Goal: Task Accomplishment & Management: Manage account settings

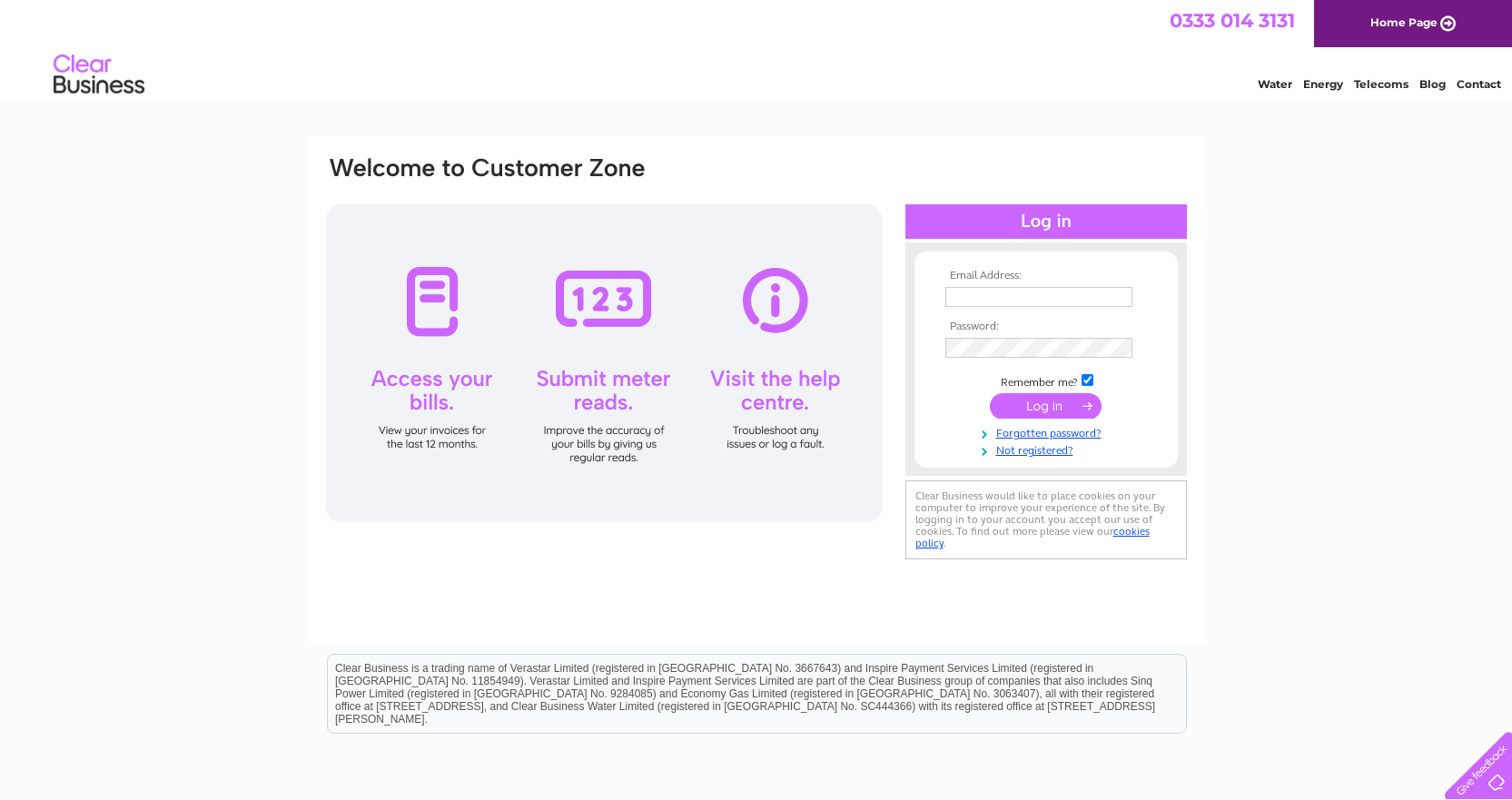
type input "lynn@wwwm.co.uk"
click at [1037, 406] on input "submit" at bounding box center [1046, 406] width 112 height 25
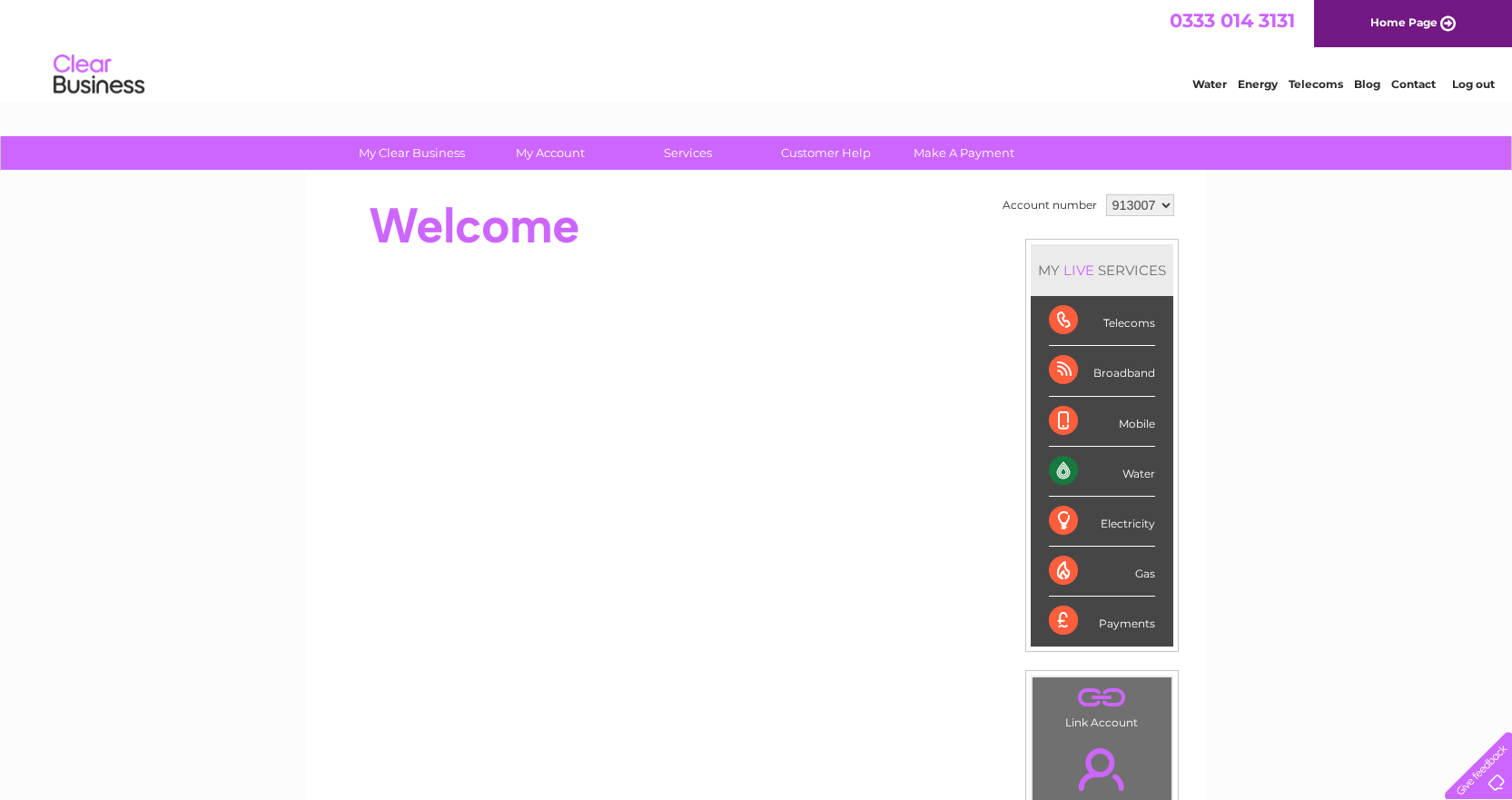
click at [1163, 204] on select "913007 914901" at bounding box center [1139, 204] width 68 height 21
select select "914901"
click at [1106, 194] on select "913007 914901" at bounding box center [1139, 204] width 68 height 21
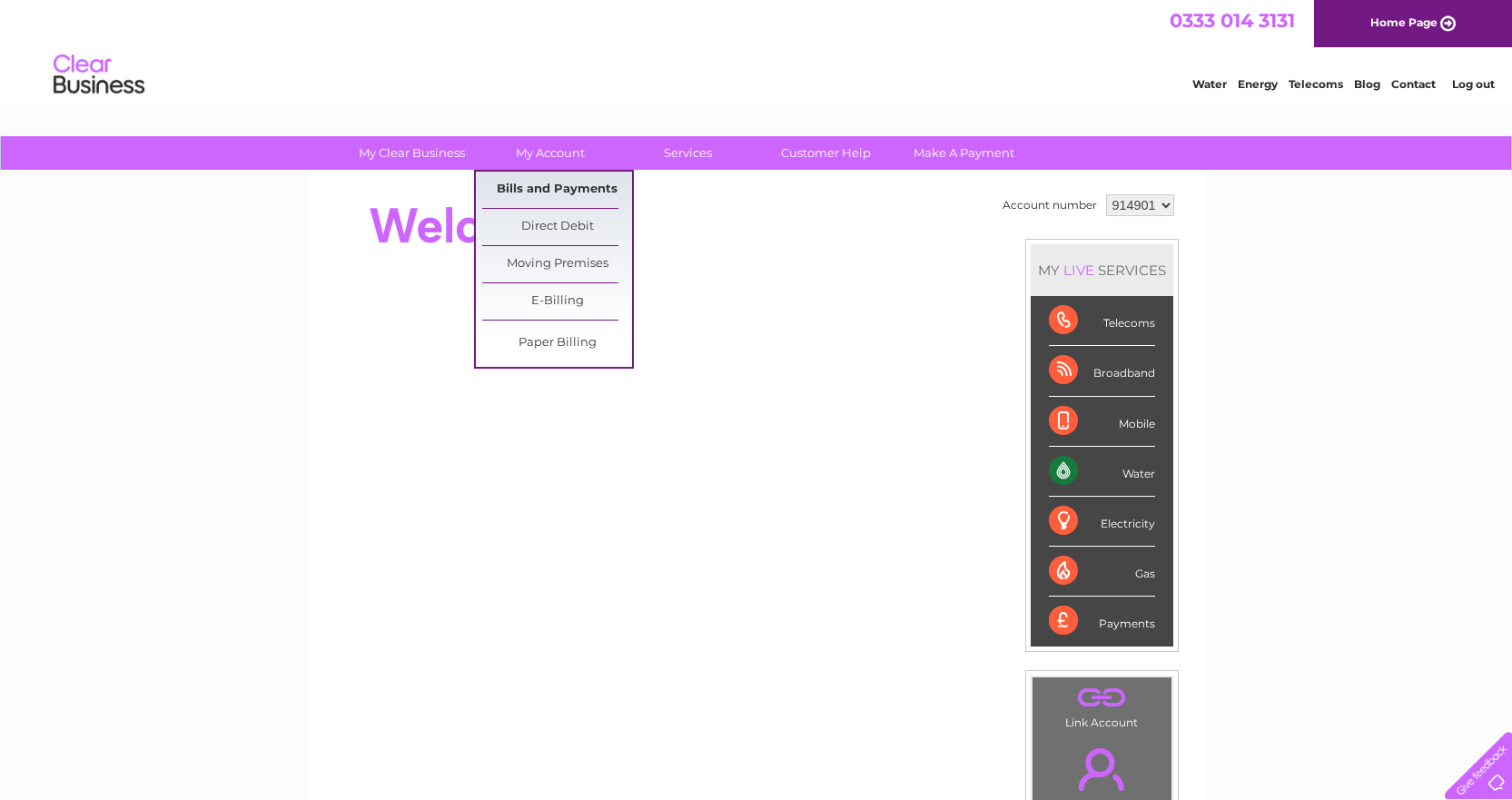
click at [533, 186] on link "Bills and Payments" at bounding box center [557, 189] width 150 height 36
click at [513, 191] on link "Bills and Payments" at bounding box center [557, 189] width 150 height 36
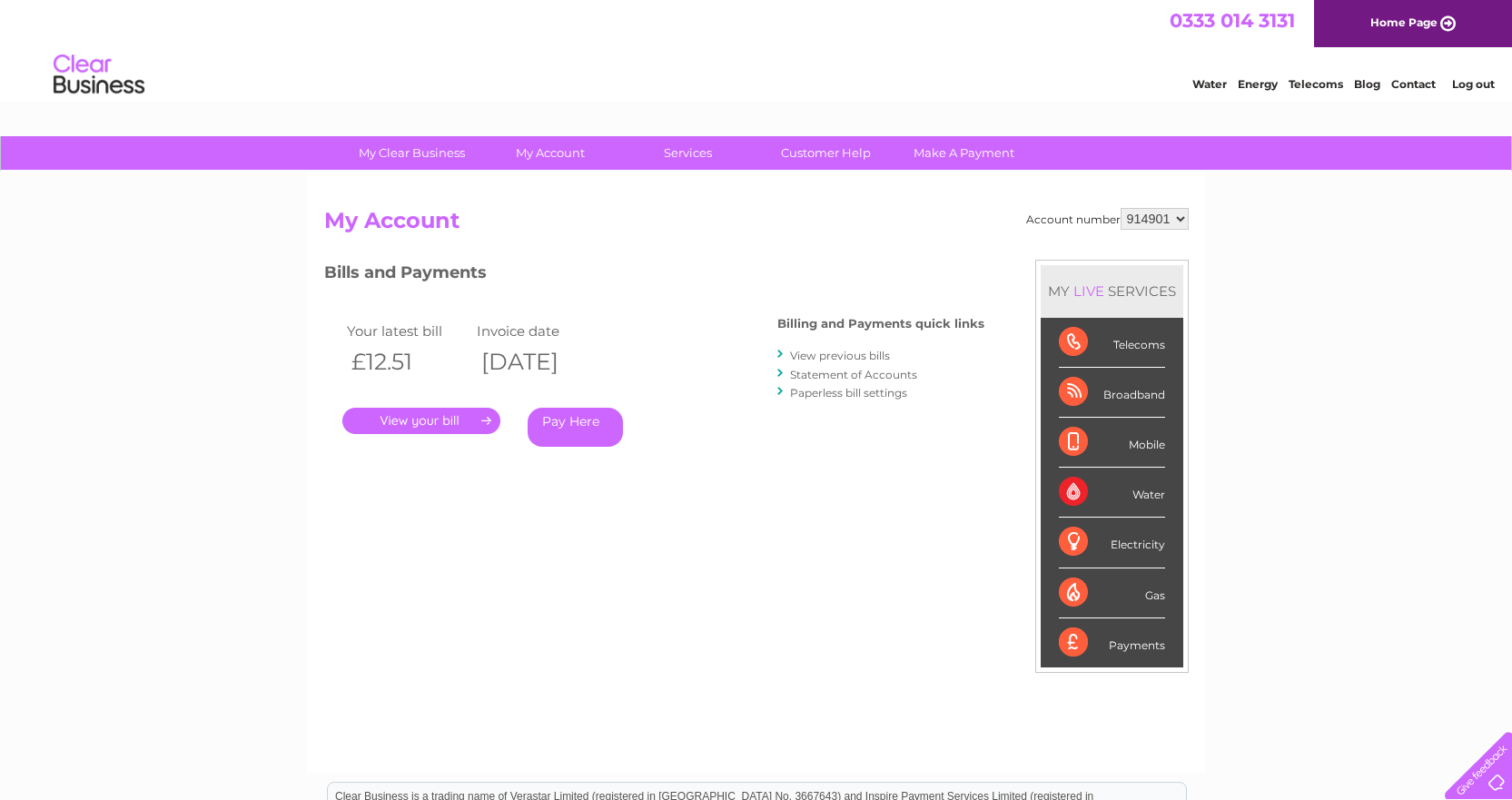
click at [1180, 214] on select "913007 914901" at bounding box center [1154, 218] width 68 height 21
select select "913007"
click at [1120, 208] on select "913007 914901" at bounding box center [1154, 218] width 68 height 21
click at [406, 417] on link "." at bounding box center [420, 421] width 158 height 26
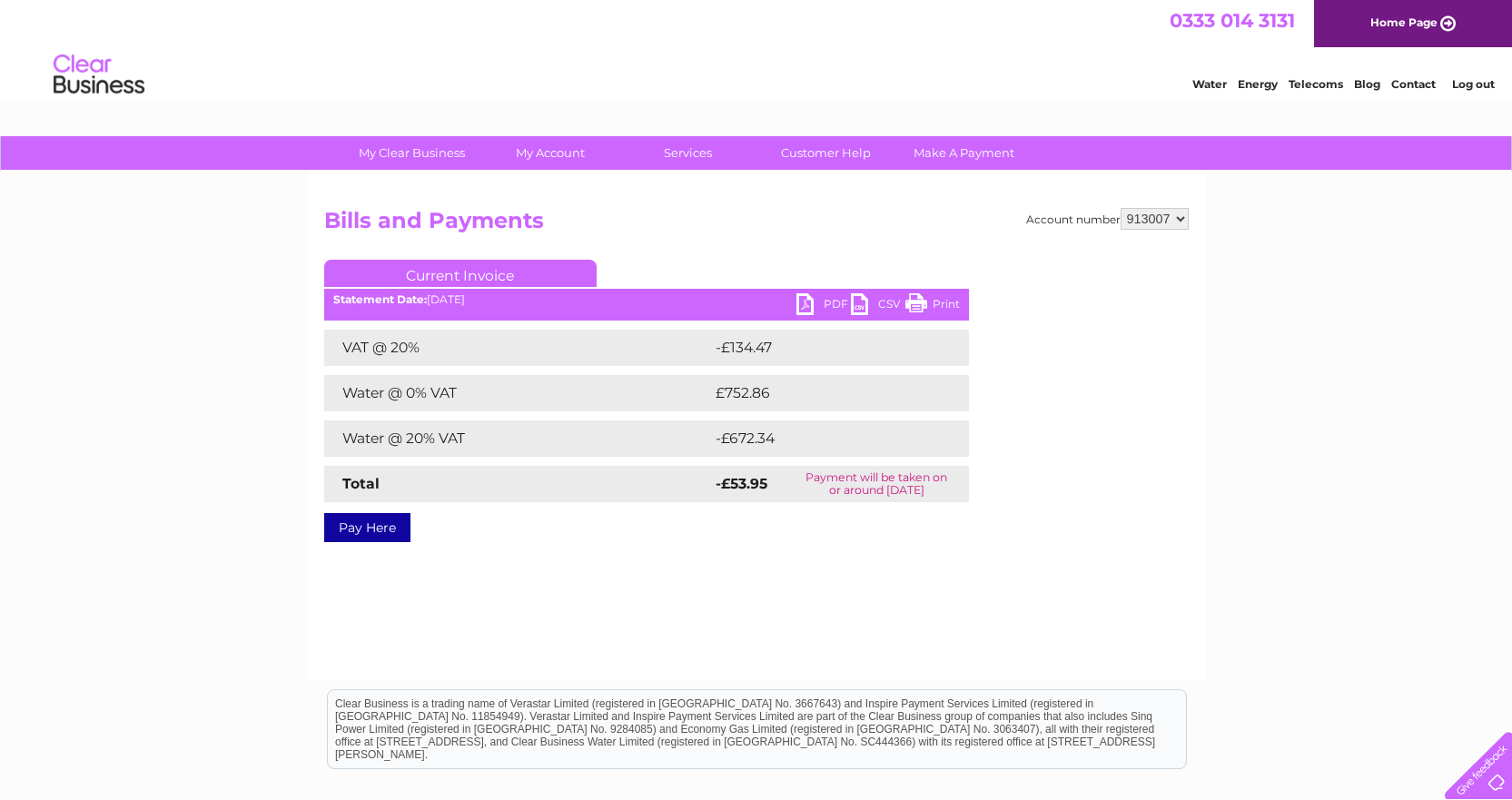
click at [947, 301] on link "Print" at bounding box center [932, 307] width 54 height 26
click at [827, 305] on link "PDF" at bounding box center [823, 307] width 54 height 26
click at [831, 297] on link "PDF" at bounding box center [823, 307] width 54 height 26
click at [1469, 86] on link "Log out" at bounding box center [1473, 84] width 43 height 14
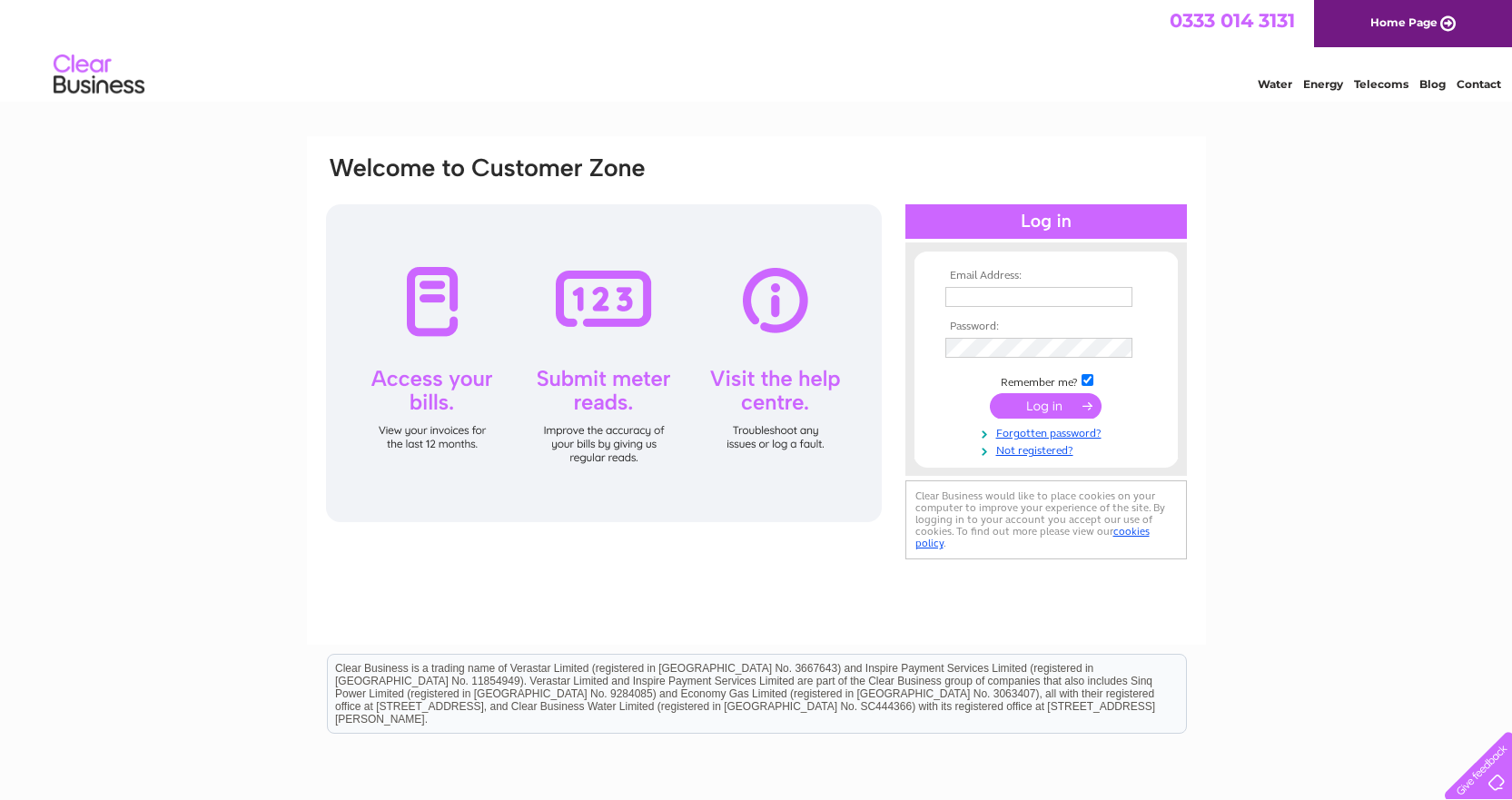
type input "lynn@wwwm.co.uk"
click at [1061, 402] on input "submit" at bounding box center [1046, 406] width 112 height 25
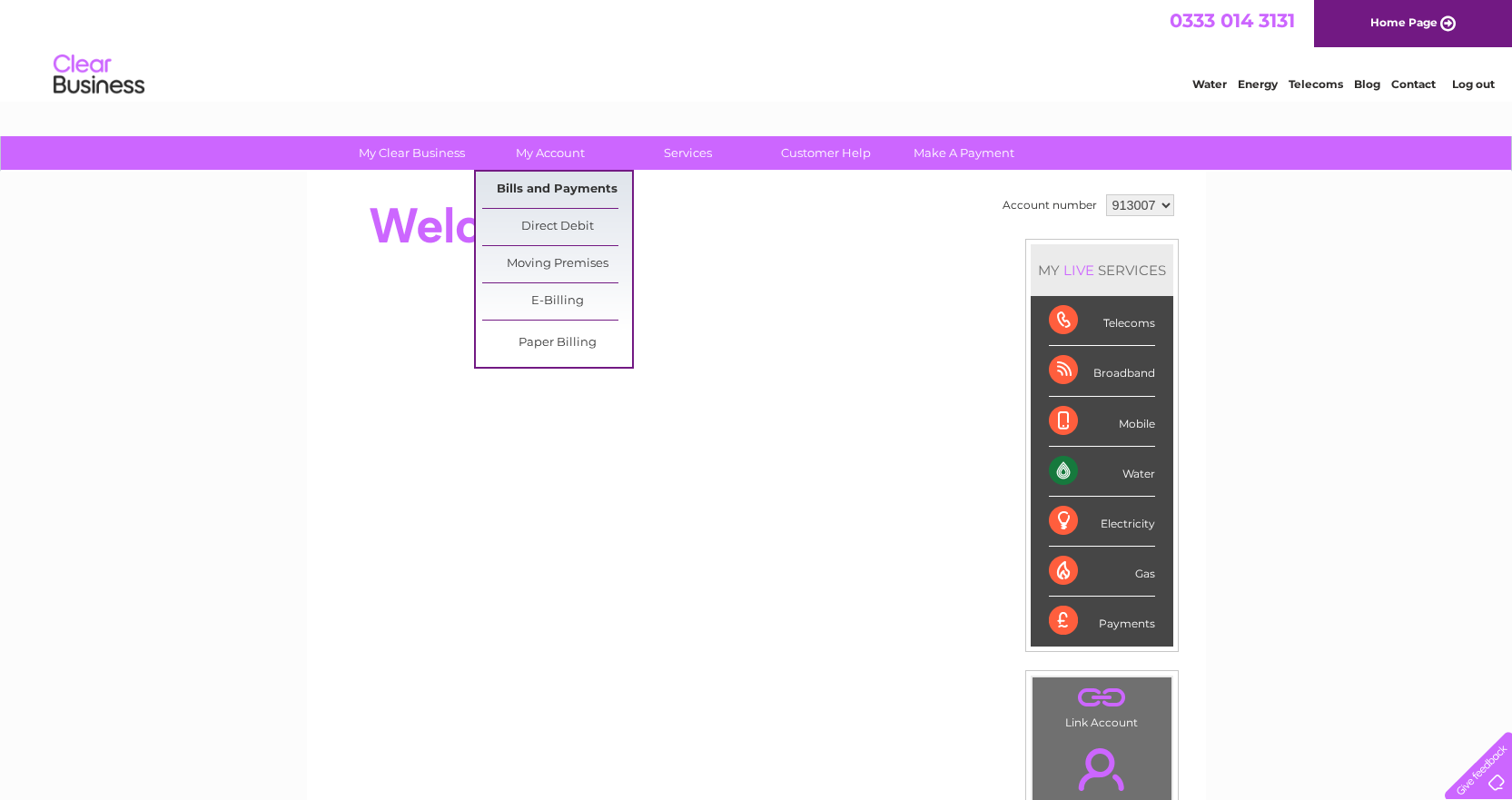
click at [583, 188] on link "Bills and Payments" at bounding box center [557, 189] width 150 height 36
click at [568, 191] on link "Bills and Payments" at bounding box center [557, 189] width 150 height 36
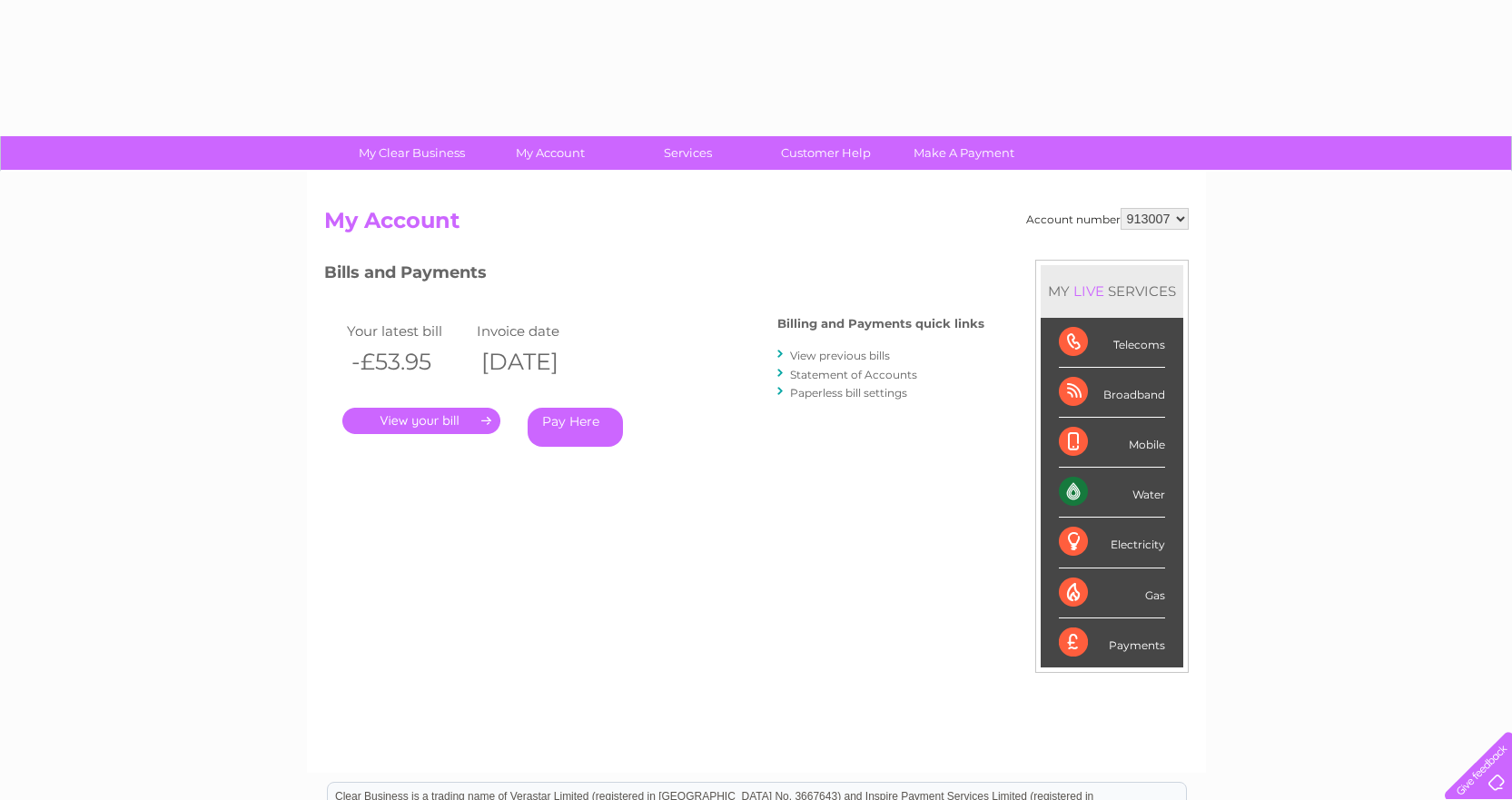
click at [1181, 217] on select "913007 914901" at bounding box center [1154, 218] width 68 height 21
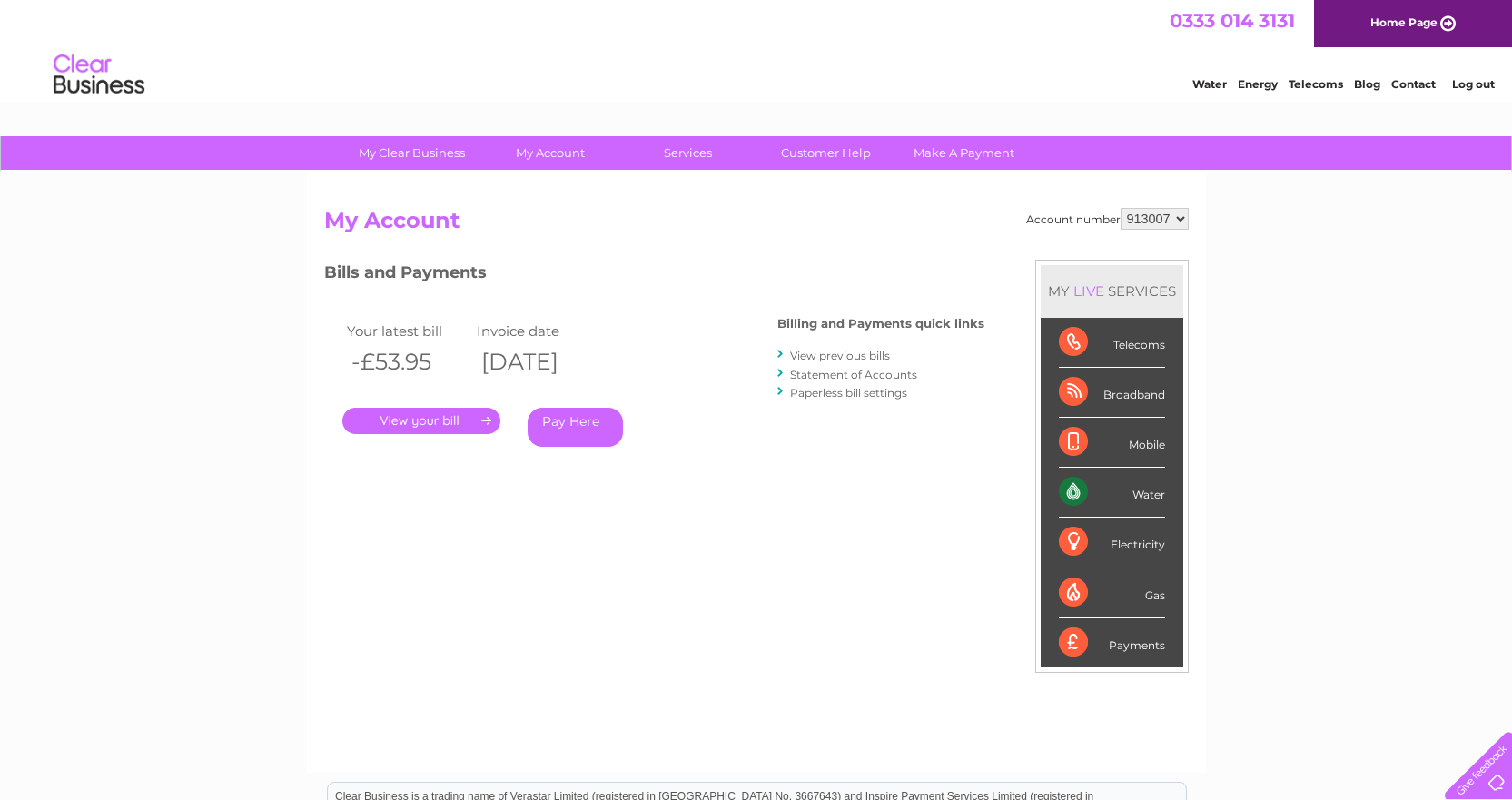
select select "914901"
click at [1120, 208] on select "913007 914901" at bounding box center [1154, 218] width 68 height 21
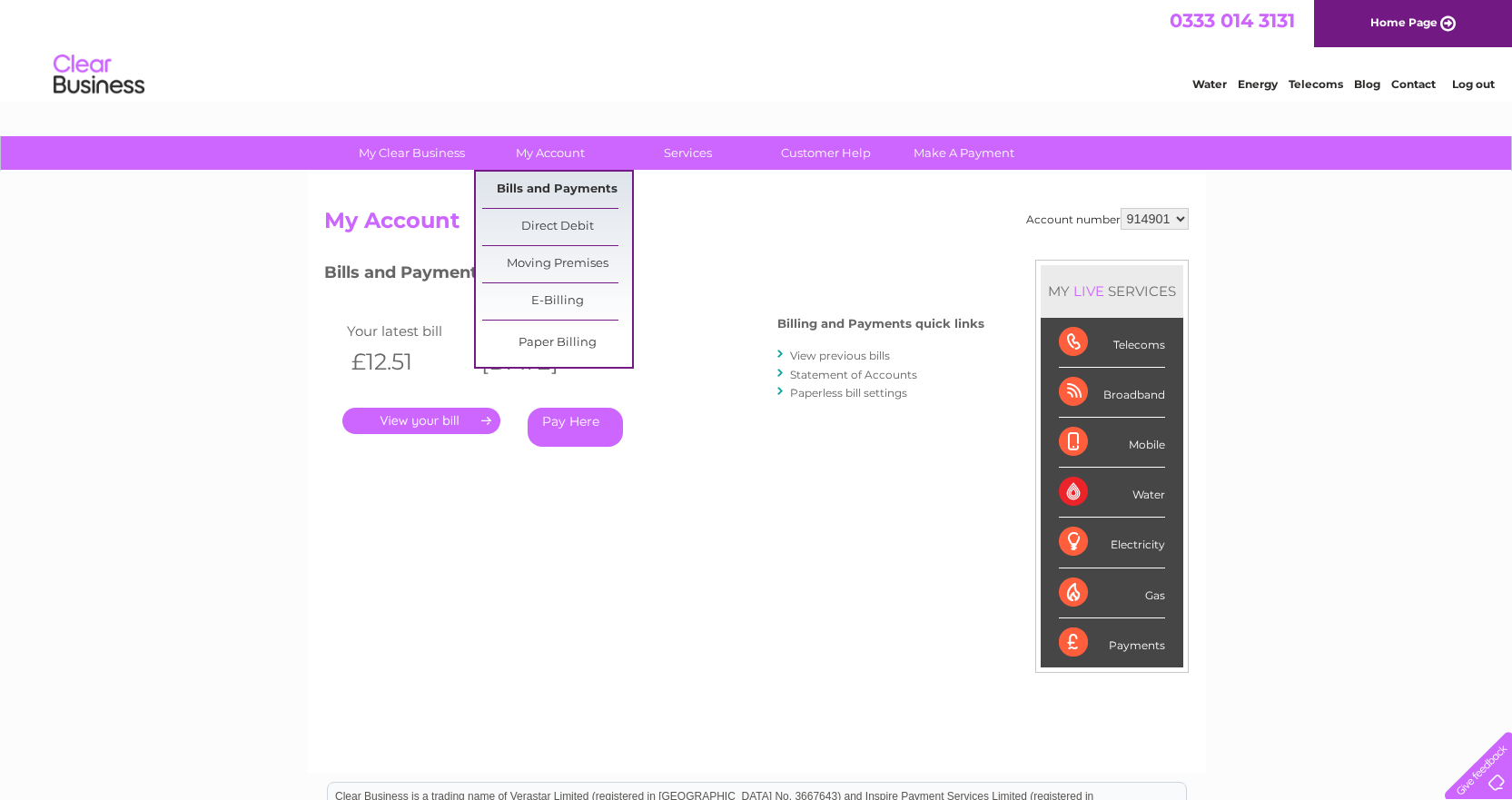
click at [515, 189] on link "Bills and Payments" at bounding box center [557, 189] width 150 height 36
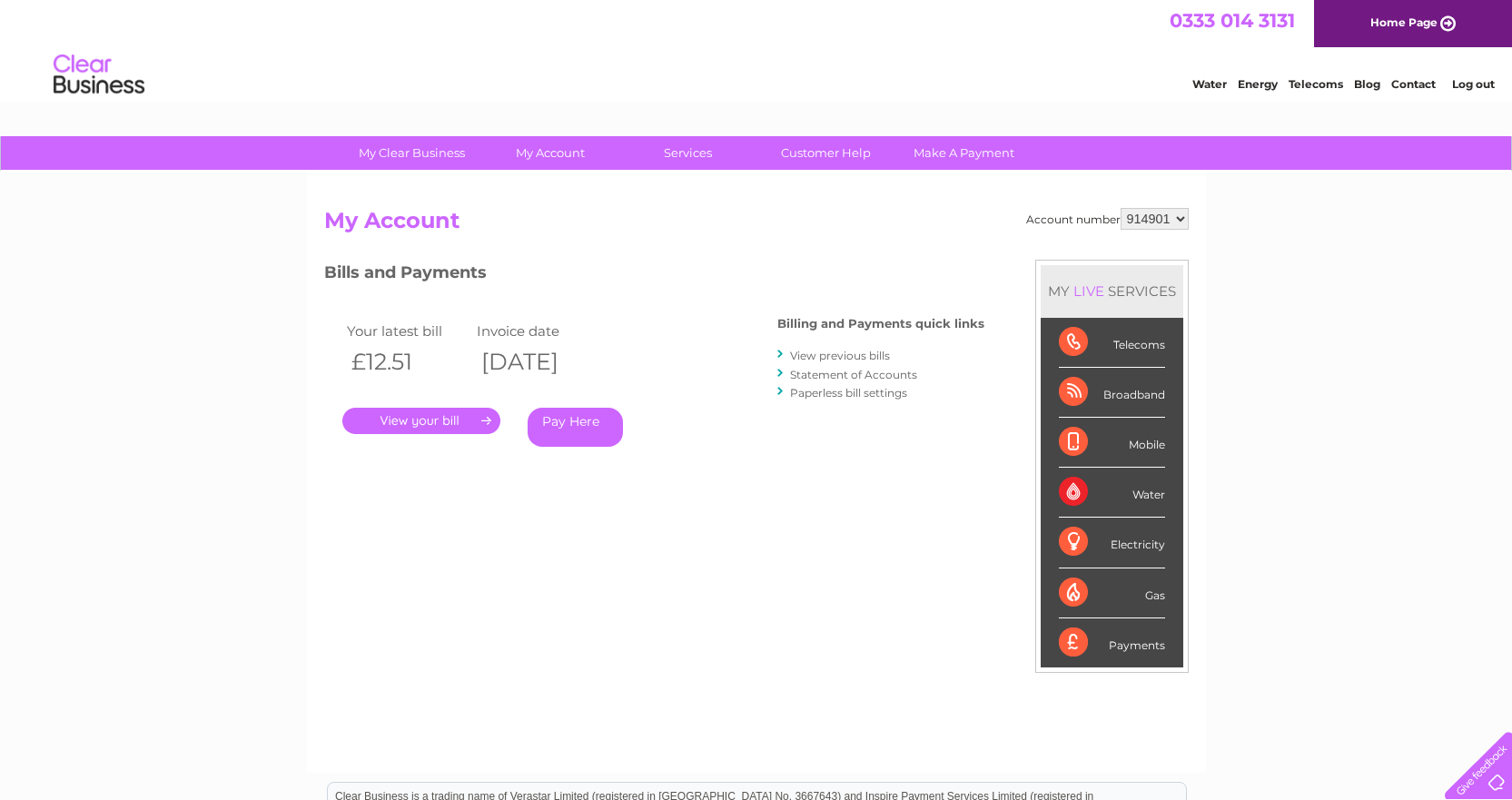
drag, startPoint x: 0, startPoint y: 0, endPoint x: 1176, endPoint y: 214, distance: 1195.3
click at [1176, 214] on select "913007 914901" at bounding box center [1154, 218] width 68 height 21
select select "913007"
click at [1120, 208] on select "913007 914901" at bounding box center [1154, 218] width 68 height 21
click at [397, 421] on link "." at bounding box center [420, 421] width 158 height 26
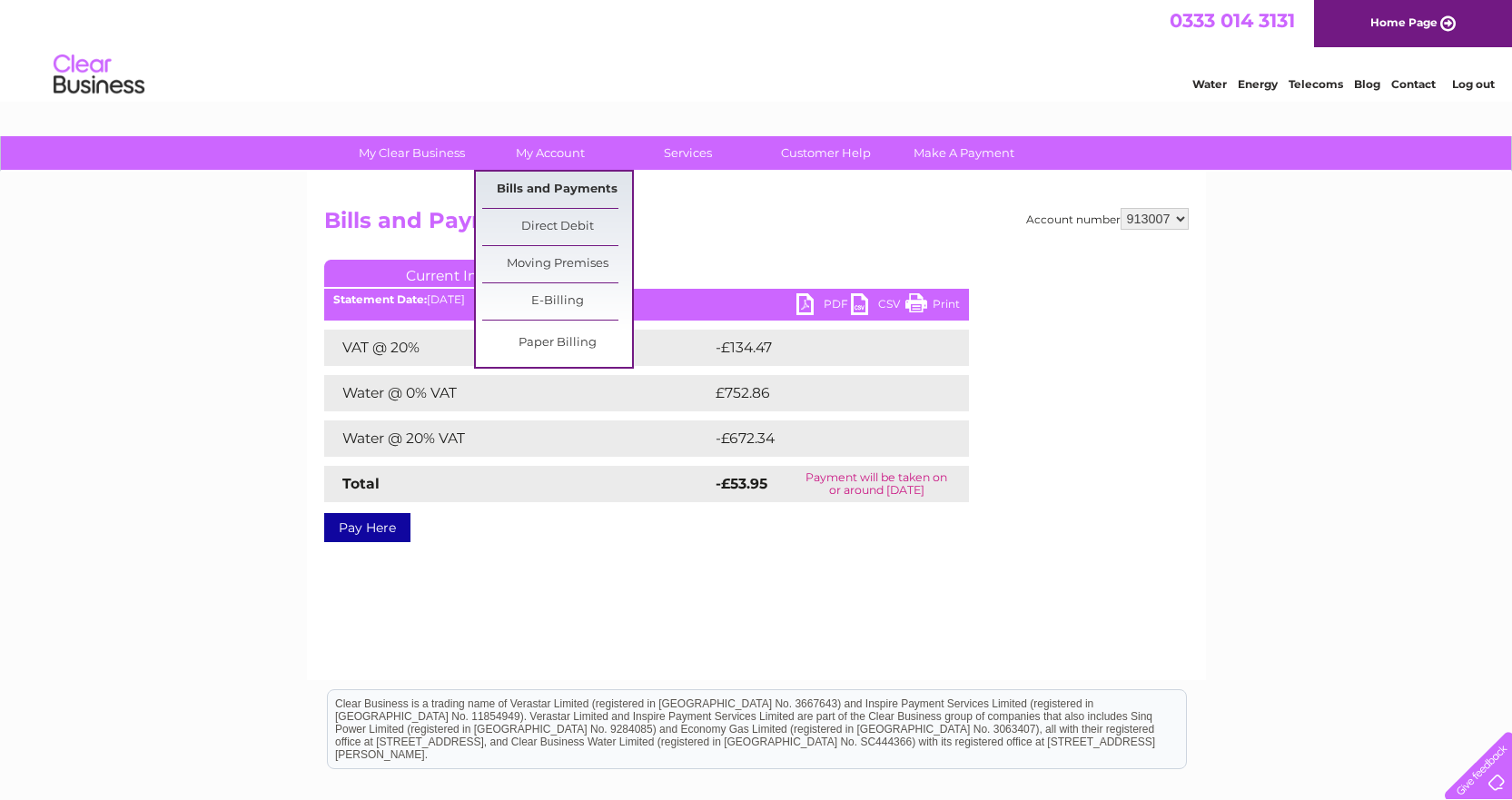
click at [554, 186] on link "Bills and Payments" at bounding box center [557, 189] width 150 height 36
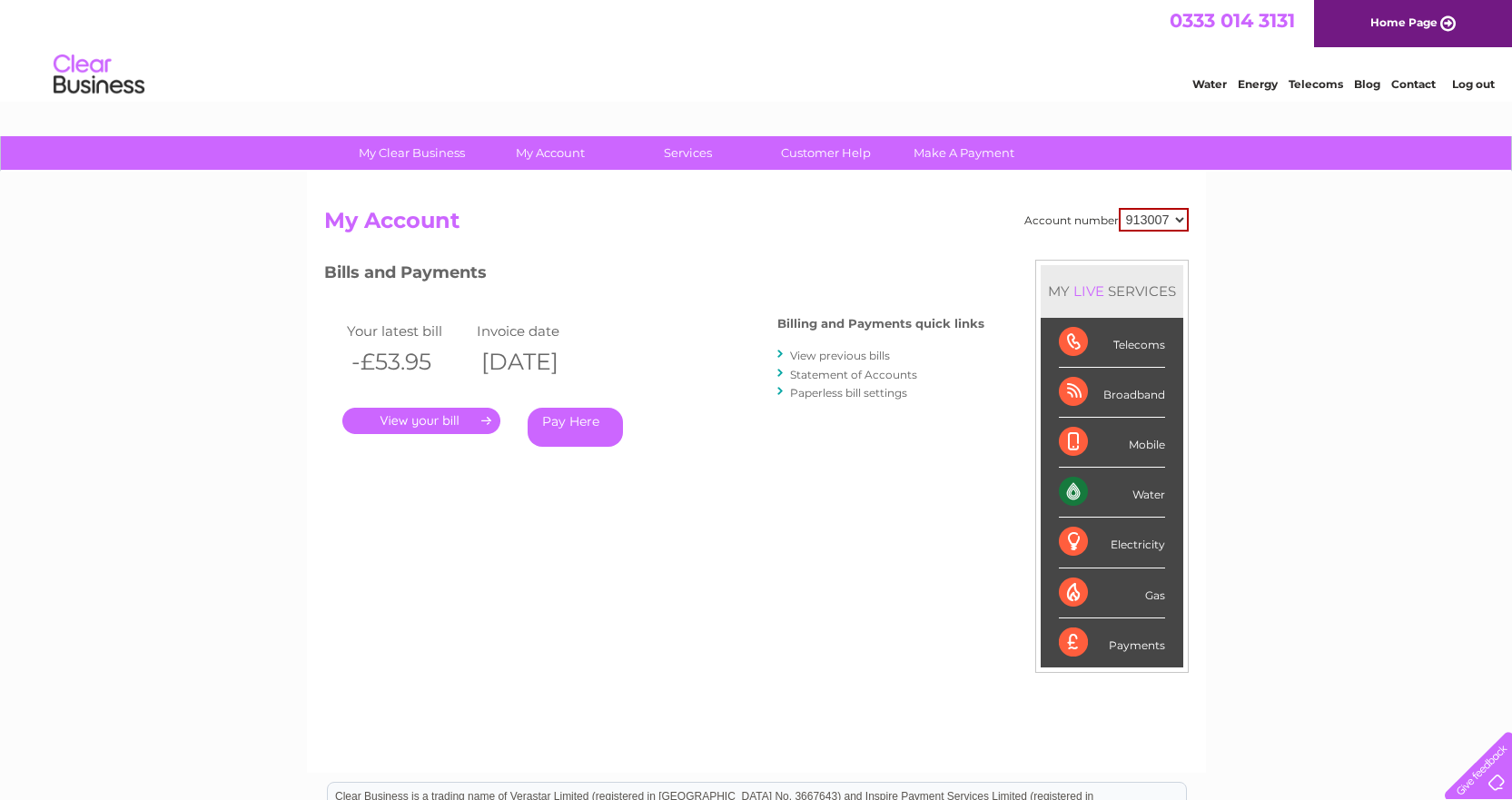
click at [852, 354] on link "View previous bills" at bounding box center [839, 355] width 100 height 14
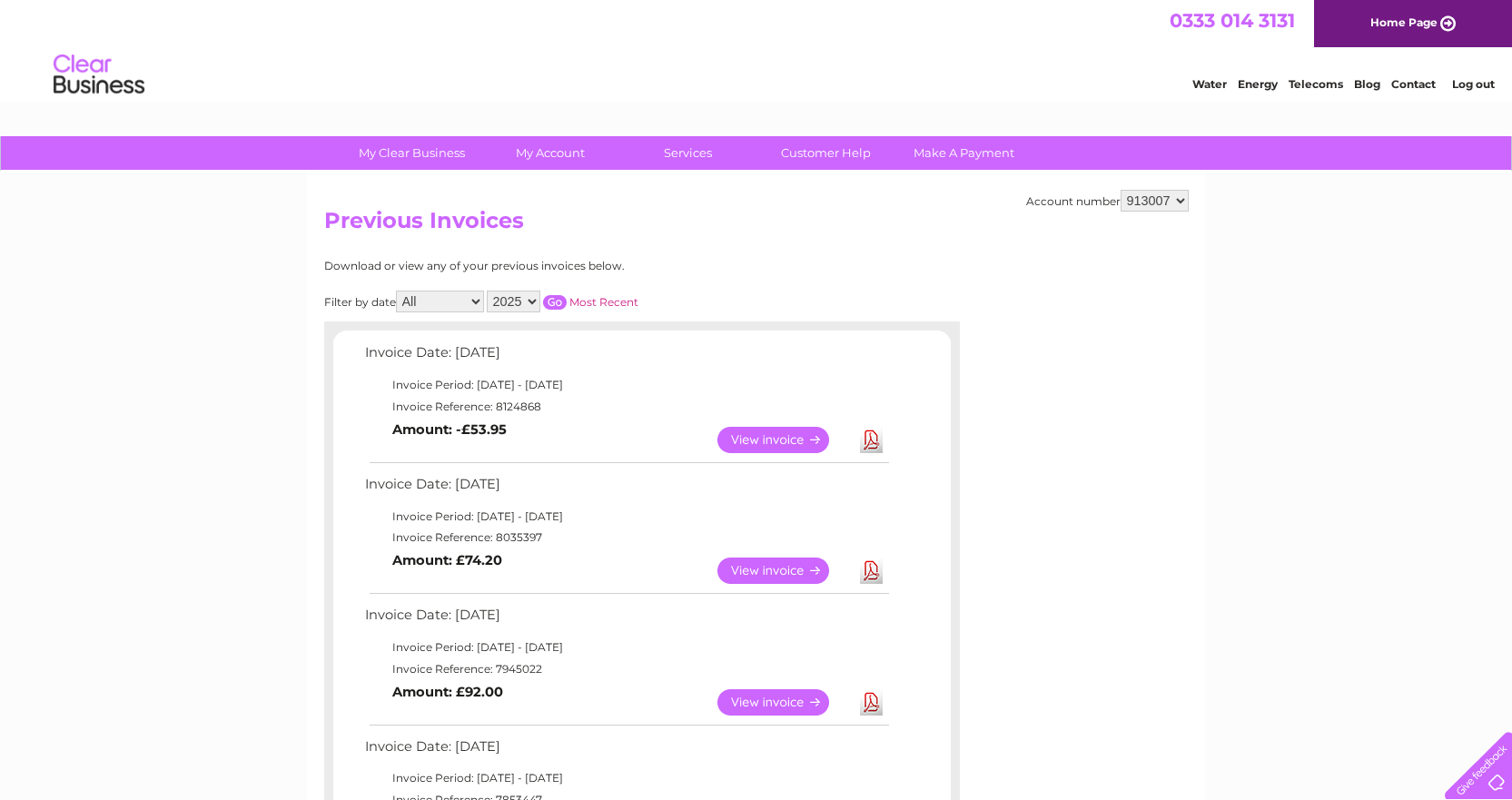
click at [1146, 204] on select "913007 914901" at bounding box center [1154, 200] width 68 height 21
select select "914901"
click at [1120, 190] on select "913007 914901" at bounding box center [1154, 200] width 68 height 21
